Goal: Check status: Check status

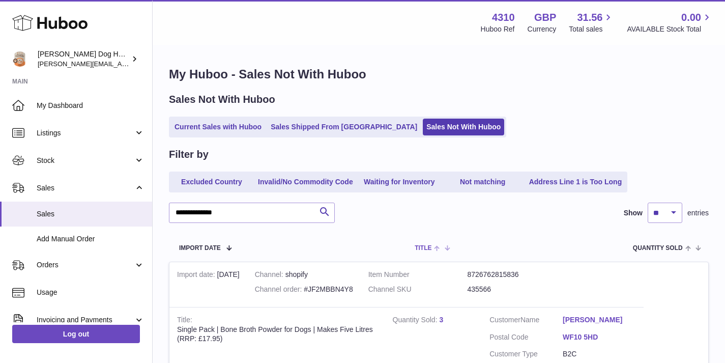
scroll to position [184, 0]
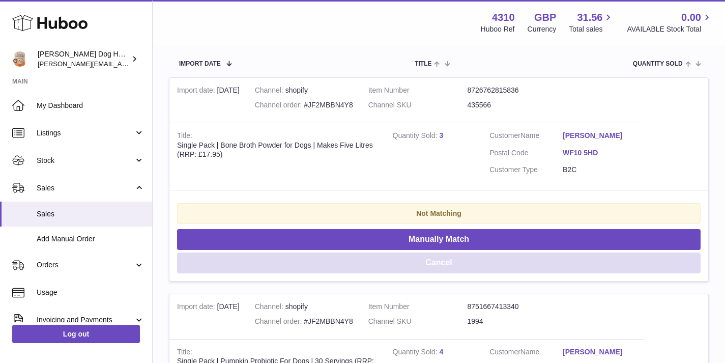
click at [432, 260] on button "Cancel" at bounding box center [439, 263] width 524 height 21
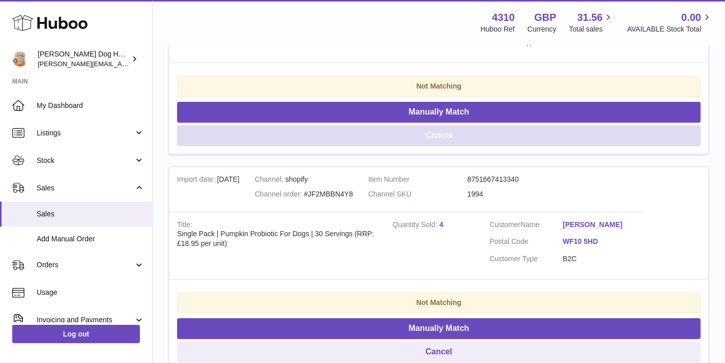
scroll to position [354, 0]
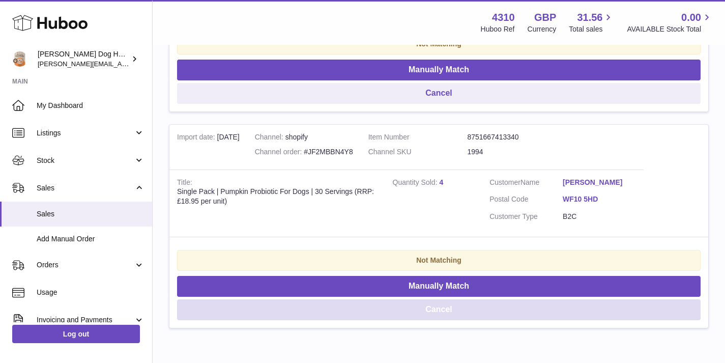
click at [454, 306] on button "Cancel" at bounding box center [439, 309] width 524 height 21
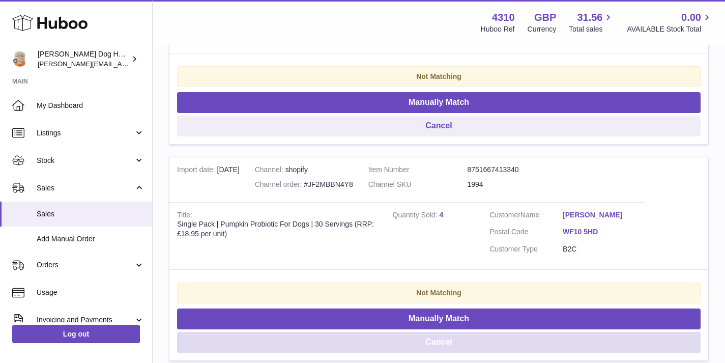
scroll to position [411, 0]
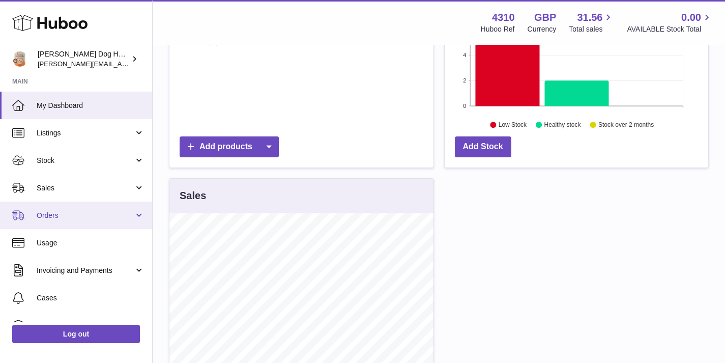
scroll to position [141, 0]
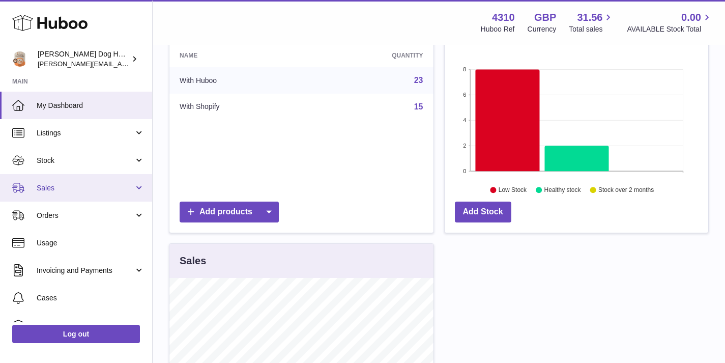
click at [64, 196] on link "Sales" at bounding box center [76, 187] width 152 height 27
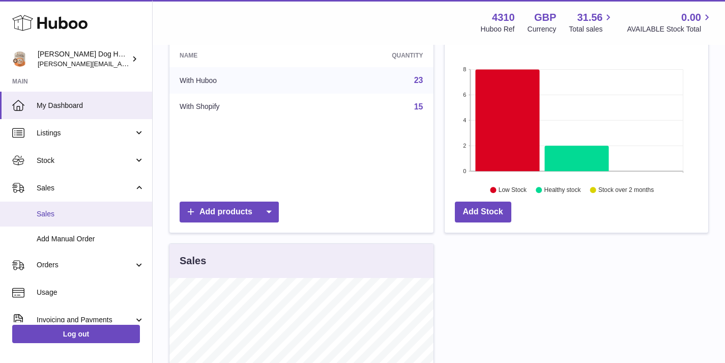
click at [77, 221] on link "Sales" at bounding box center [76, 214] width 152 height 25
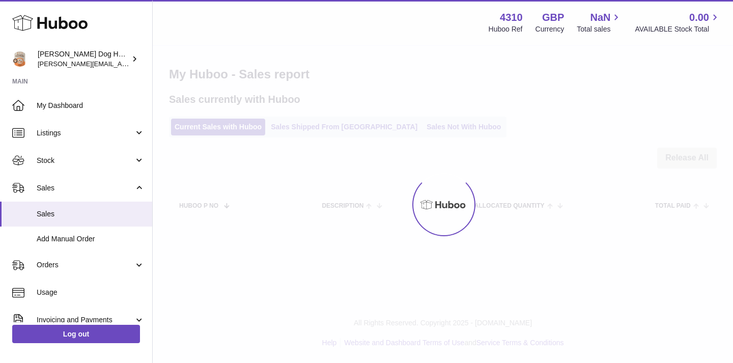
click at [443, 124] on div at bounding box center [443, 204] width 580 height 317
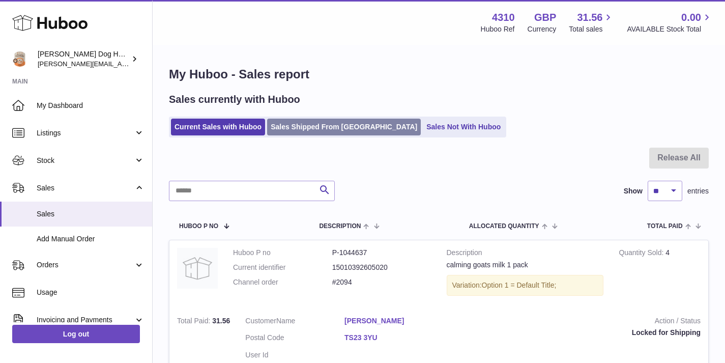
click at [309, 131] on link "Sales Shipped From [GEOGRAPHIC_DATA]" at bounding box center [344, 127] width 154 height 17
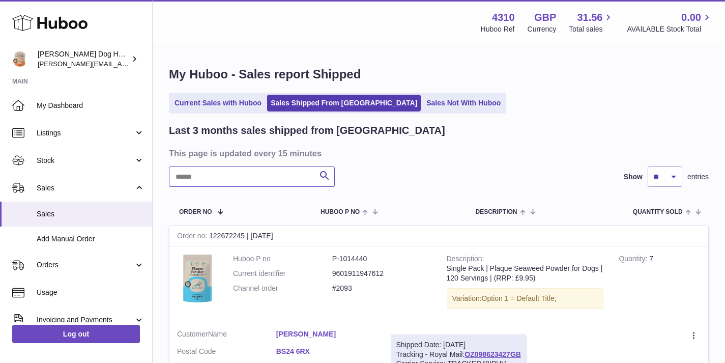
click at [271, 179] on input "text" at bounding box center [252, 176] width 166 height 20
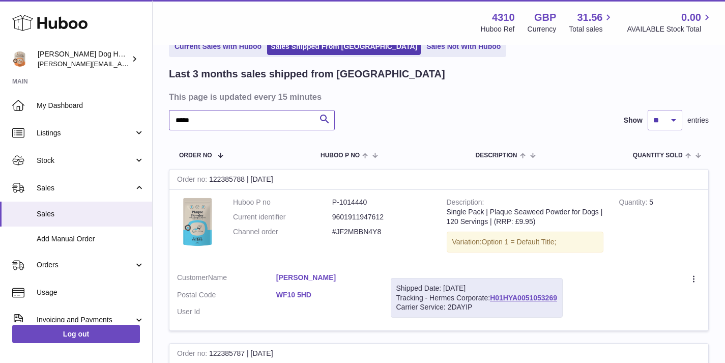
scroll to position [67, 0]
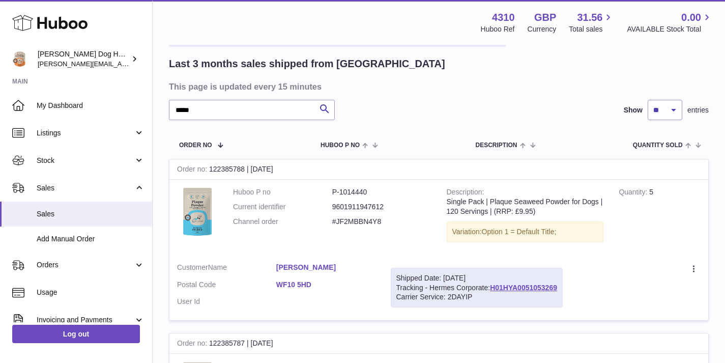
click at [304, 270] on link "Jodie Prigmore" at bounding box center [325, 268] width 99 height 10
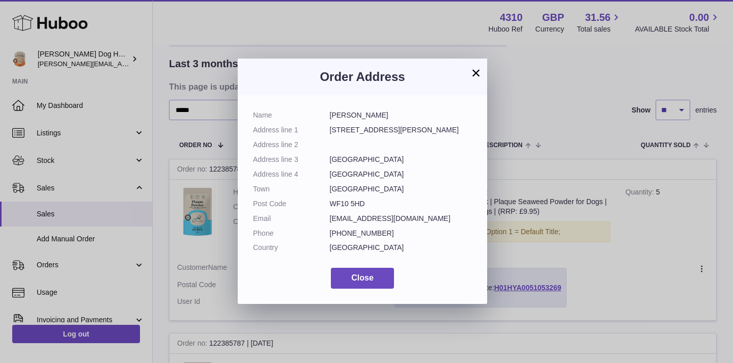
click at [479, 69] on button "×" at bounding box center [476, 73] width 12 height 12
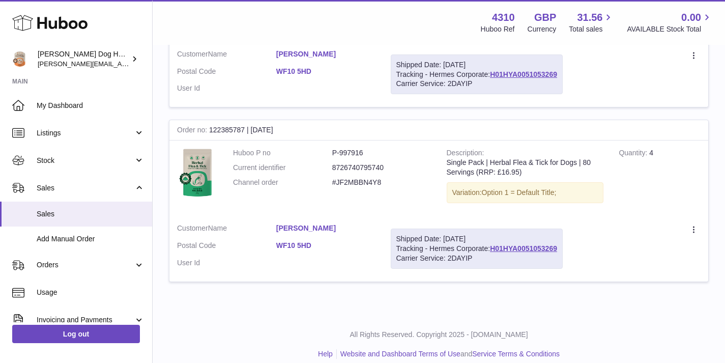
scroll to position [0, 0]
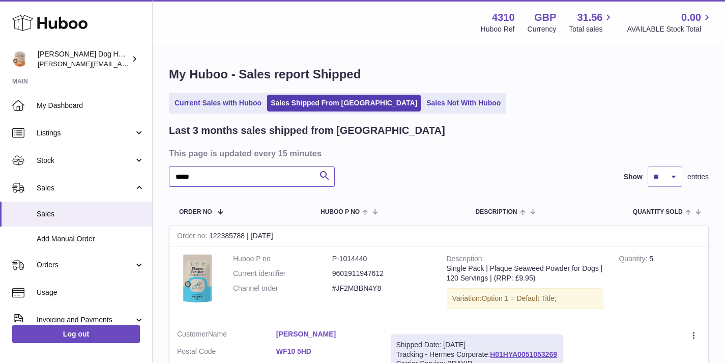
click at [219, 169] on input "*****" at bounding box center [252, 176] width 166 height 20
click at [221, 169] on input "*****" at bounding box center [252, 176] width 166 height 20
type input "*****"
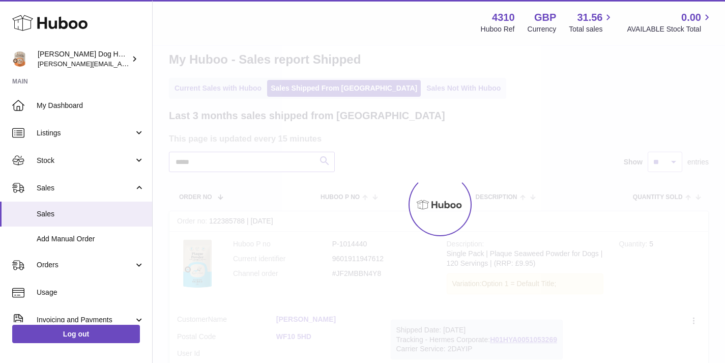
scroll to position [15, 0]
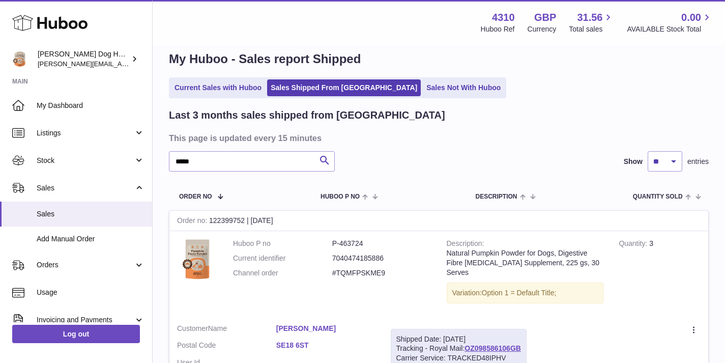
click at [497, 84] on div "Current Sales with Huboo Sales Shipped From Huboo Sales Not With Huboo" at bounding box center [439, 87] width 540 height 21
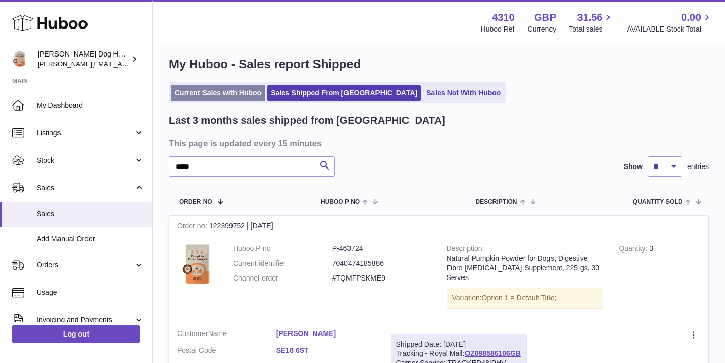
scroll to position [0, 0]
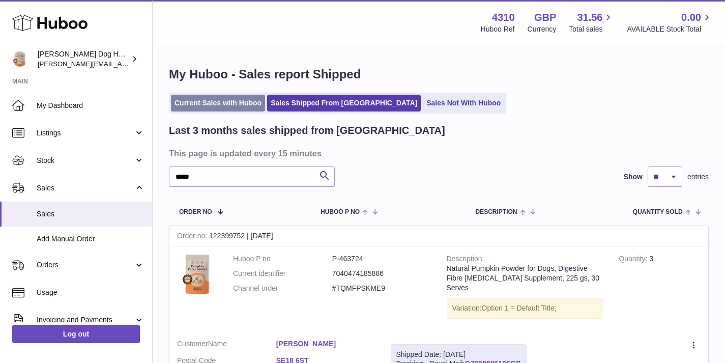
click at [204, 108] on link "Current Sales with Huboo" at bounding box center [218, 103] width 94 height 17
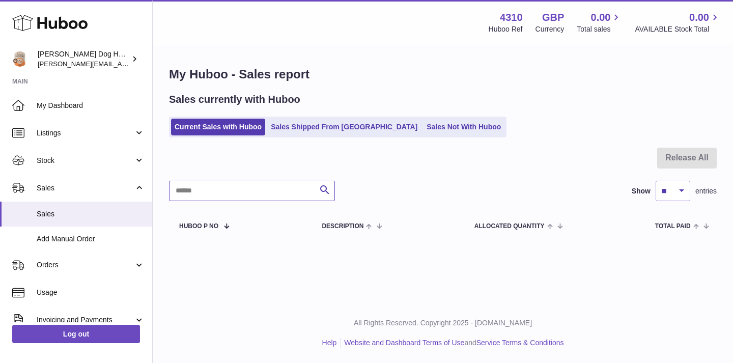
click at [282, 200] on input "text" at bounding box center [252, 191] width 166 height 20
click at [229, 137] on ul "Current Sales with Huboo Sales Shipped From Huboo Sales Not With Huboo" at bounding box center [338, 127] width 338 height 21
click at [440, 131] on link "Sales Not With Huboo" at bounding box center [463, 127] width 81 height 17
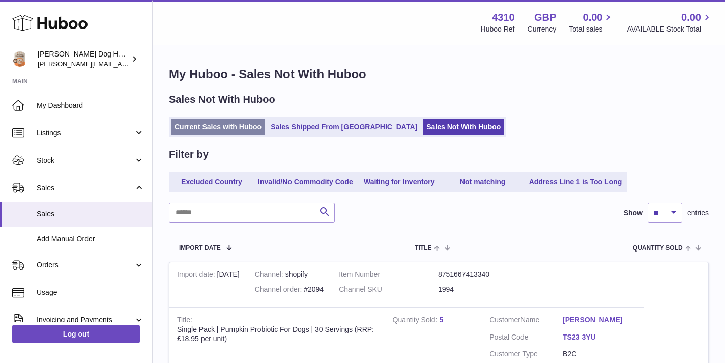
click at [225, 134] on link "Current Sales with Huboo" at bounding box center [218, 127] width 94 height 17
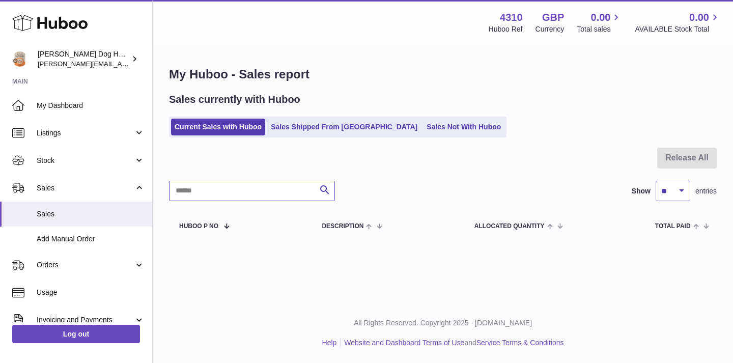
click at [253, 199] on input "text" at bounding box center [252, 191] width 166 height 20
click at [336, 130] on link "Sales Shipped From [GEOGRAPHIC_DATA]" at bounding box center [344, 127] width 154 height 17
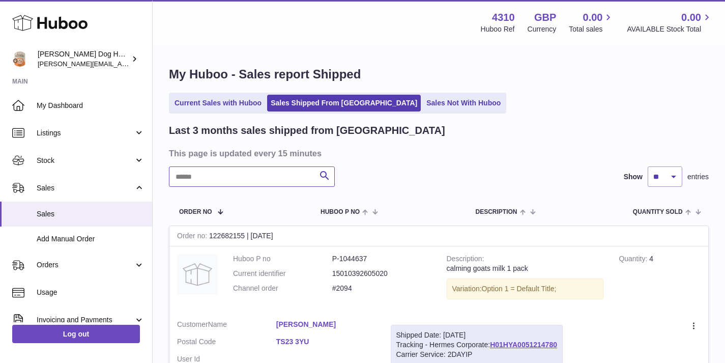
click at [239, 176] on input "text" at bounding box center [252, 176] width 166 height 20
paste input "********"
type input "********"
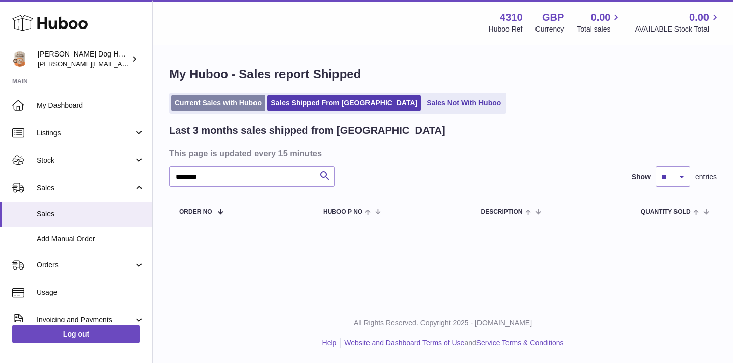
click at [212, 108] on link "Current Sales with Huboo" at bounding box center [218, 103] width 94 height 17
click at [210, 111] on link "Current Sales with Huboo" at bounding box center [218, 103] width 94 height 17
